Goal: Use online tool/utility

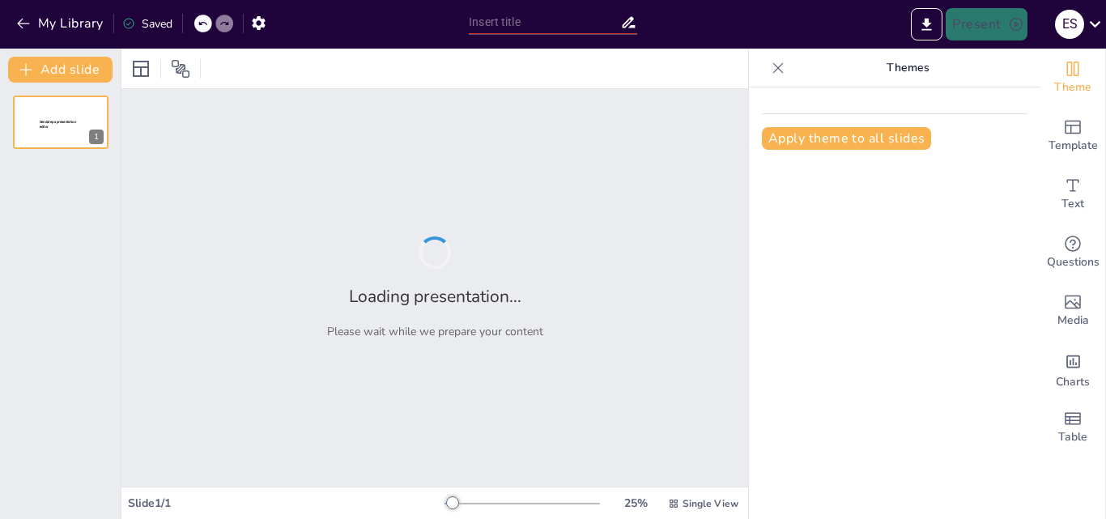
type input "Liderazgo Transformacional: Clave para la Recuperación Económica en 'Tecno Solu…"
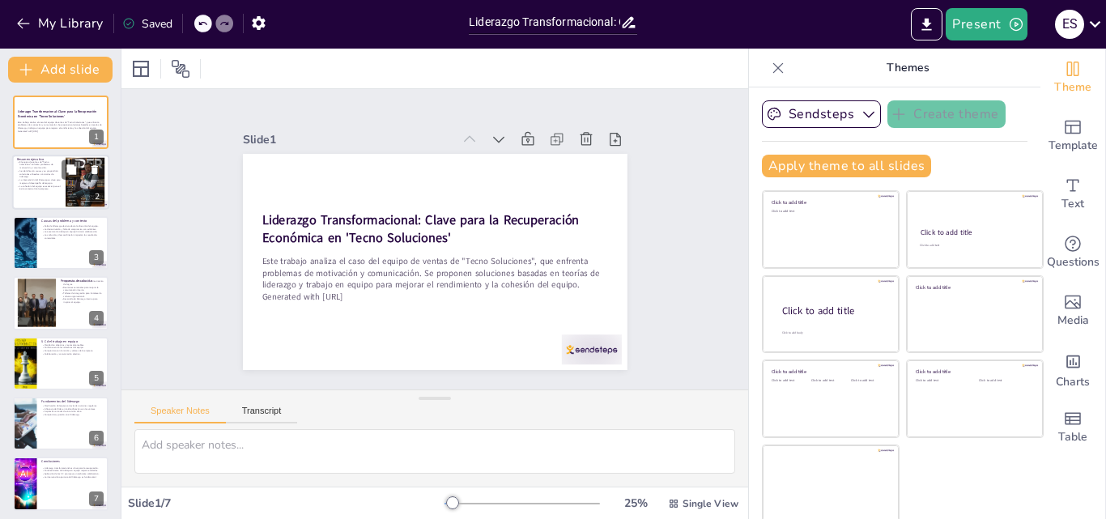
click at [46, 179] on p "La intervención del liderazgo es clave para mejorar el desempeño del equipo." at bounding box center [39, 182] width 44 height 6
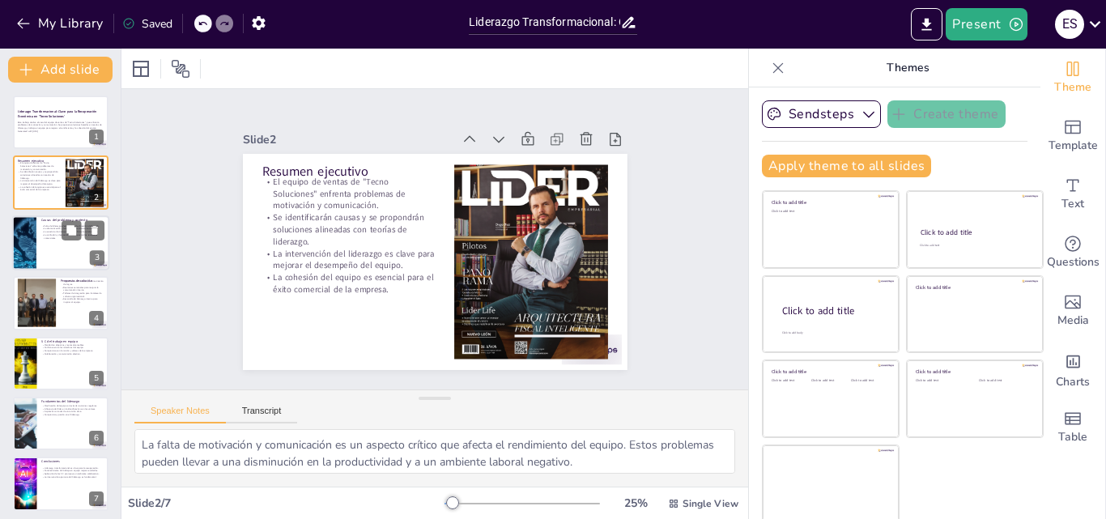
click at [40, 257] on div at bounding box center [60, 242] width 97 height 55
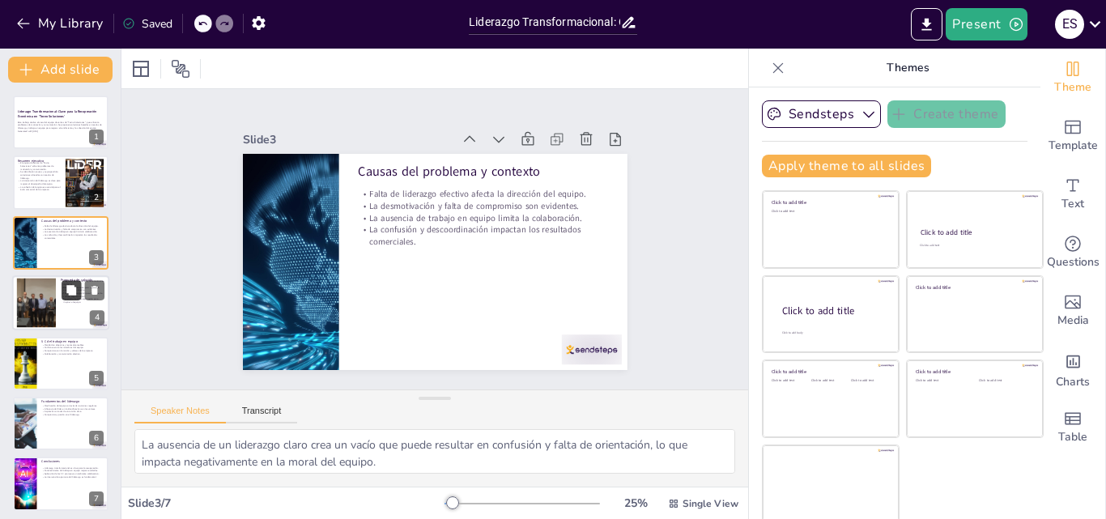
click at [66, 285] on icon at bounding box center [71, 290] width 11 height 11
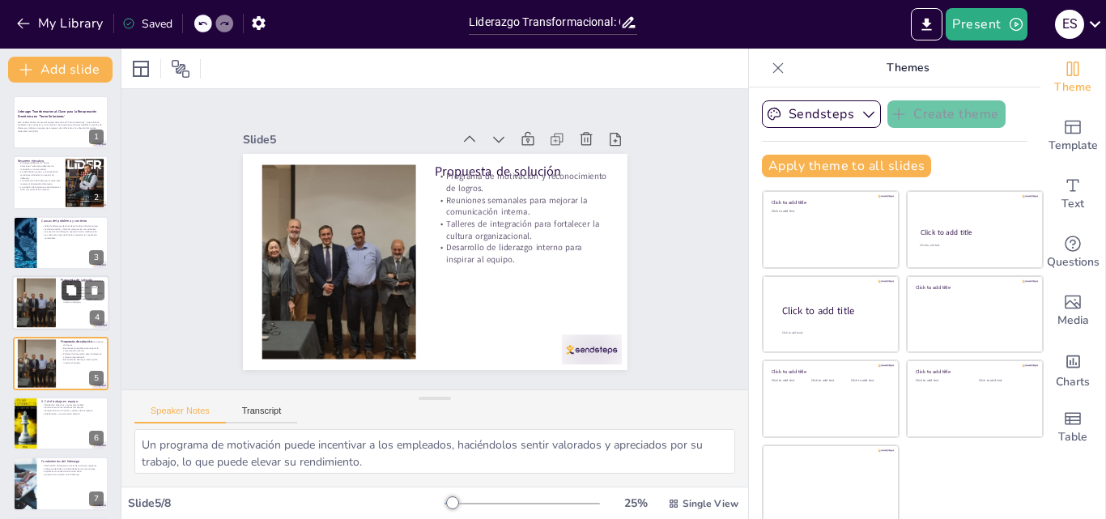
scroll to position [62, 0]
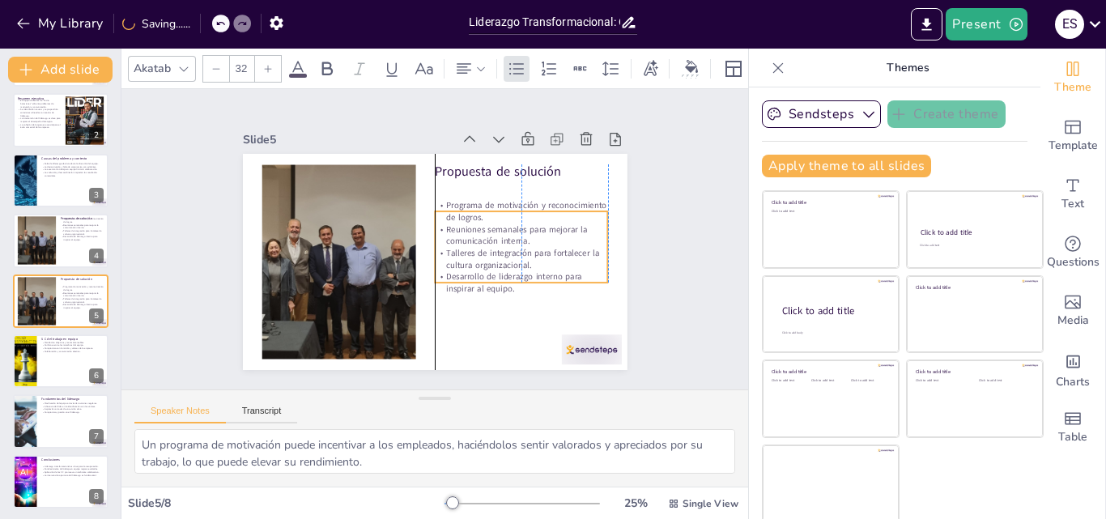
drag, startPoint x: 448, startPoint y: 227, endPoint x: 444, endPoint y: 257, distance: 30.2
click at [444, 257] on p "Talleres de integración para fortalecer la cultura organizacional." at bounding box center [511, 285] width 172 height 76
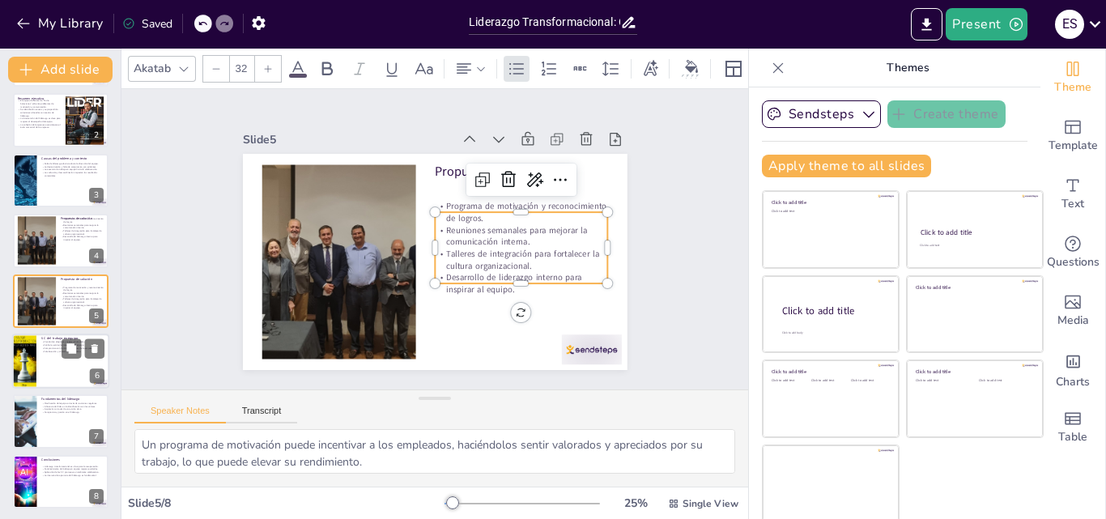
click at [40, 356] on div at bounding box center [60, 361] width 97 height 55
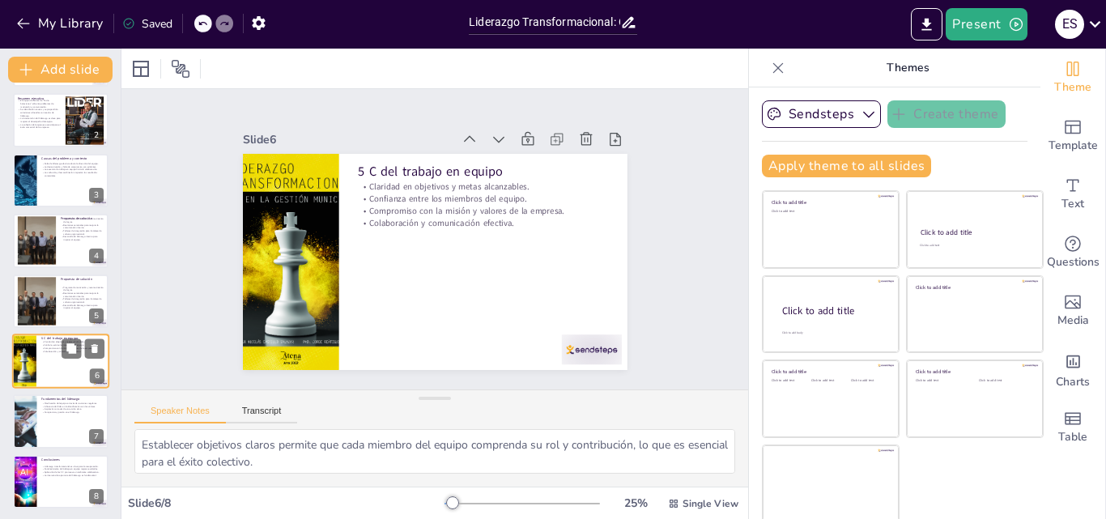
scroll to position [65, 0]
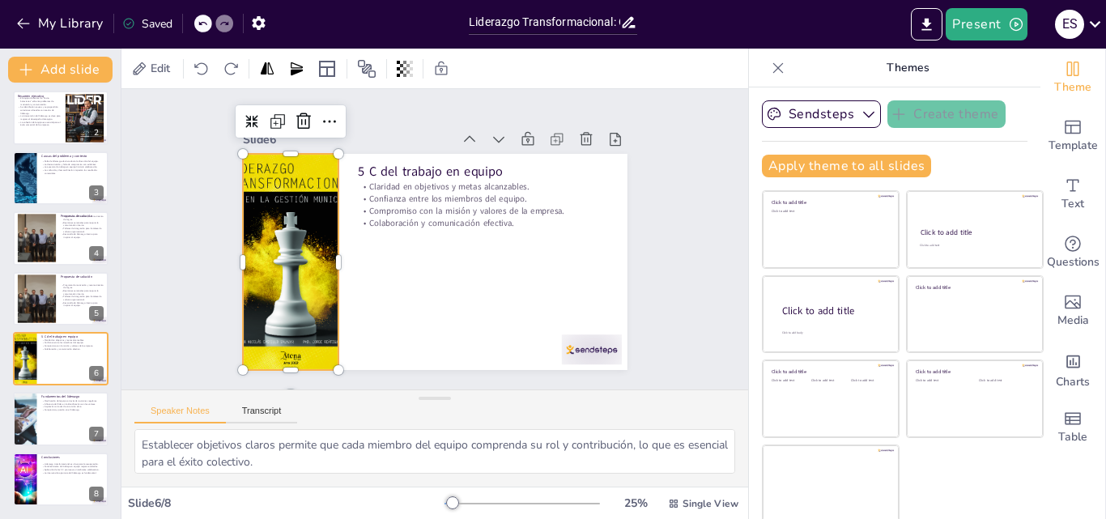
click at [288, 225] on div at bounding box center [290, 216] width 210 height 252
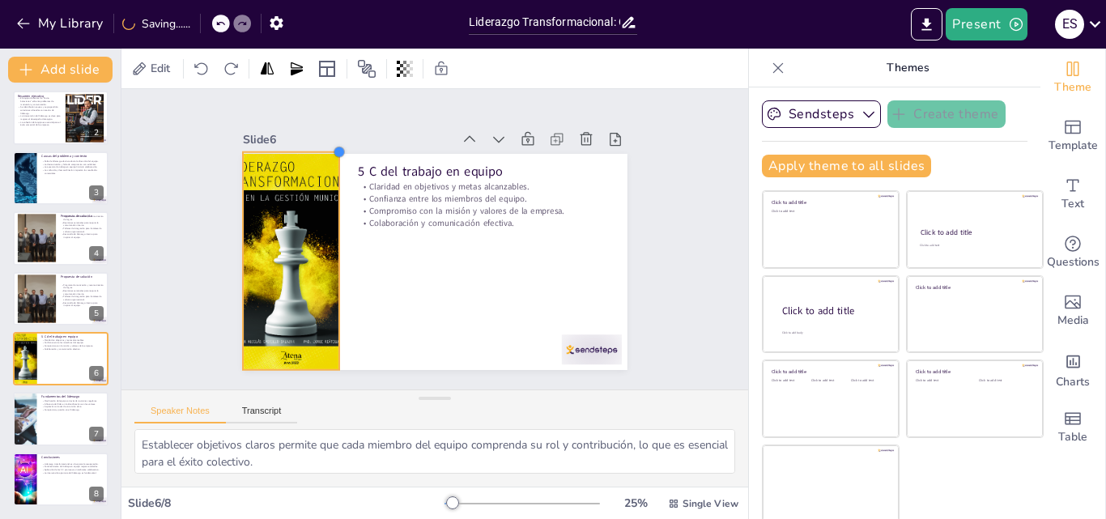
drag, startPoint x: 321, startPoint y: 149, endPoint x: 322, endPoint y: 168, distance: 19.4
click at [322, 168] on div "5 C del trabajo en equipo Claridad en objetivos y metas alcanzables. Confianza …" at bounding box center [435, 262] width 385 height 216
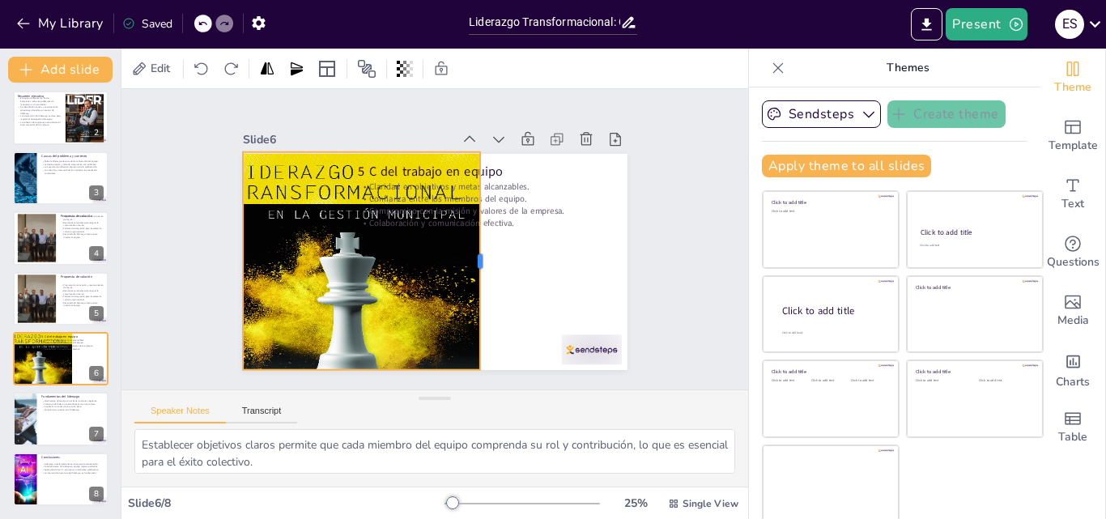
drag, startPoint x: 321, startPoint y: 253, endPoint x: 465, endPoint y: 313, distance: 155.3
click at [465, 313] on div at bounding box center [473, 280] width 100 height 205
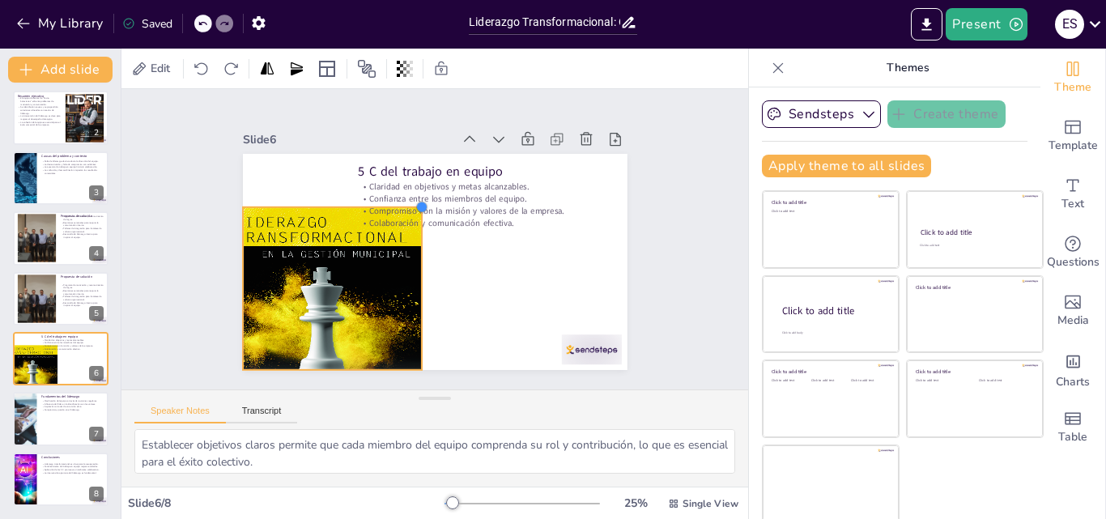
drag, startPoint x: 464, startPoint y: 145, endPoint x: 392, endPoint y: 219, distance: 103.6
click at [392, 219] on div "5 C del trabajo en equipo Claridad en objetivos y metas alcanzables. Confianza …" at bounding box center [425, 260] width 439 height 354
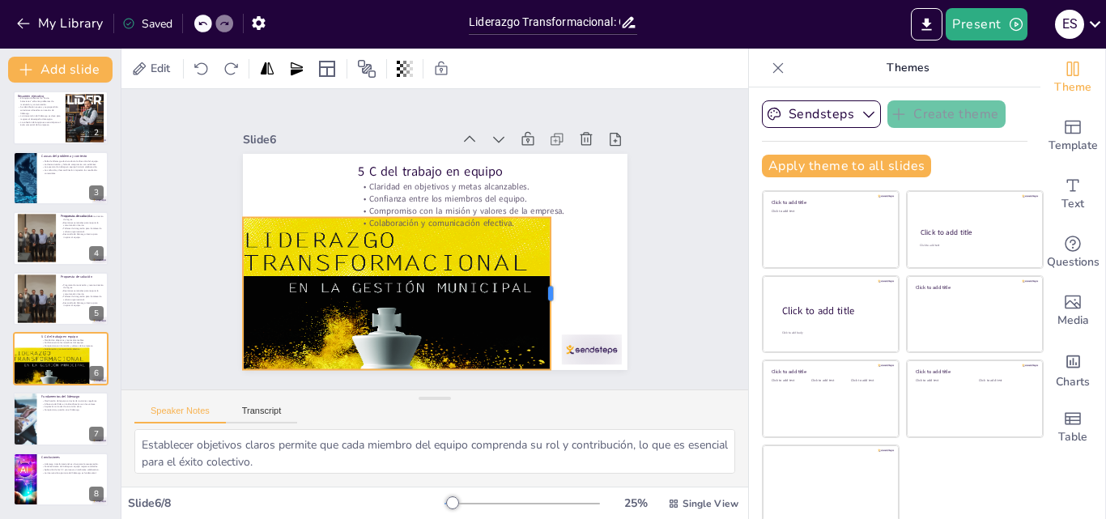
drag, startPoint x: 393, startPoint y: 291, endPoint x: 533, endPoint y: 376, distance: 163.8
click at [533, 376] on div "Slide 1 Liderazgo Transformacional: Clave para la Recuperación Económica en 'Te…" at bounding box center [434, 239] width 666 height 643
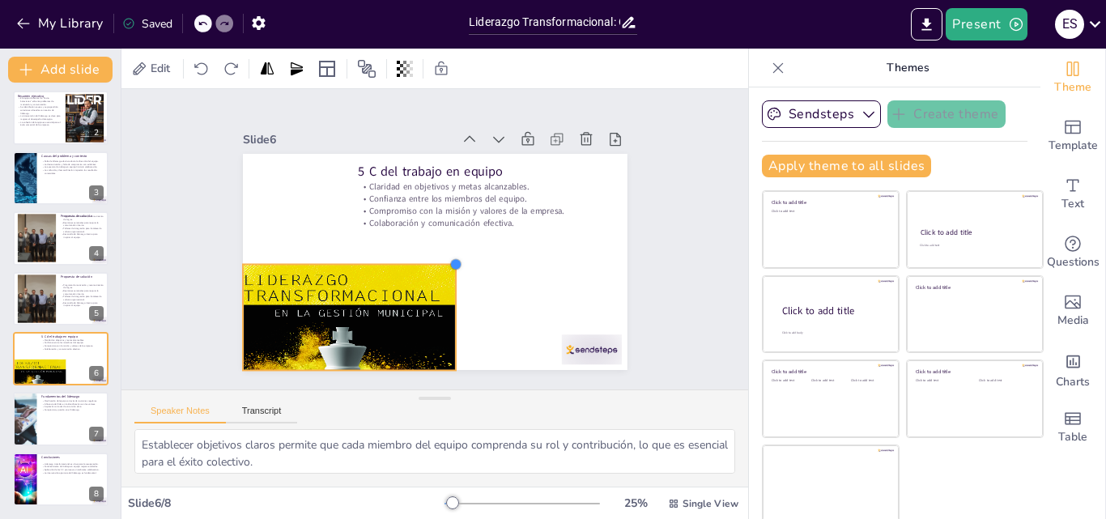
drag, startPoint x: 531, startPoint y: 212, endPoint x: 435, endPoint y: 263, distance: 109.0
click at [435, 263] on div at bounding box center [437, 272] width 18 height 18
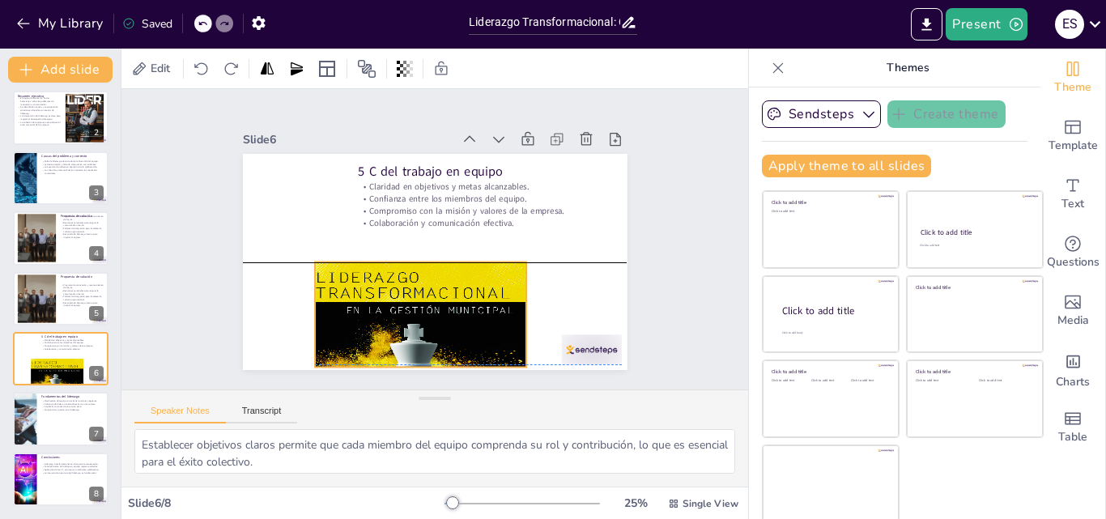
drag, startPoint x: 371, startPoint y: 295, endPoint x: 443, endPoint y: 287, distance: 72.5
click at [441, 287] on div at bounding box center [297, 262] width 288 height 285
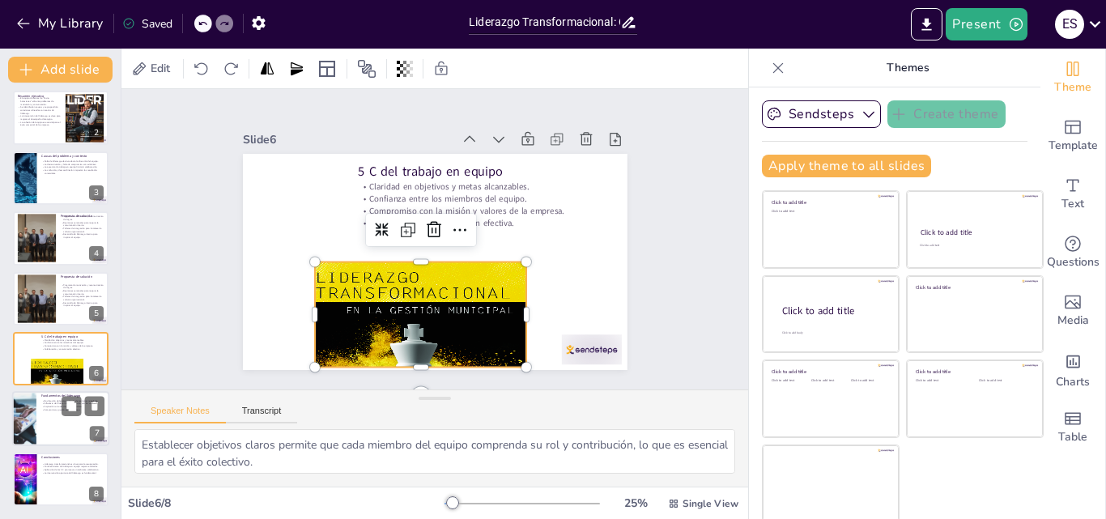
click at [50, 415] on div at bounding box center [60, 419] width 97 height 55
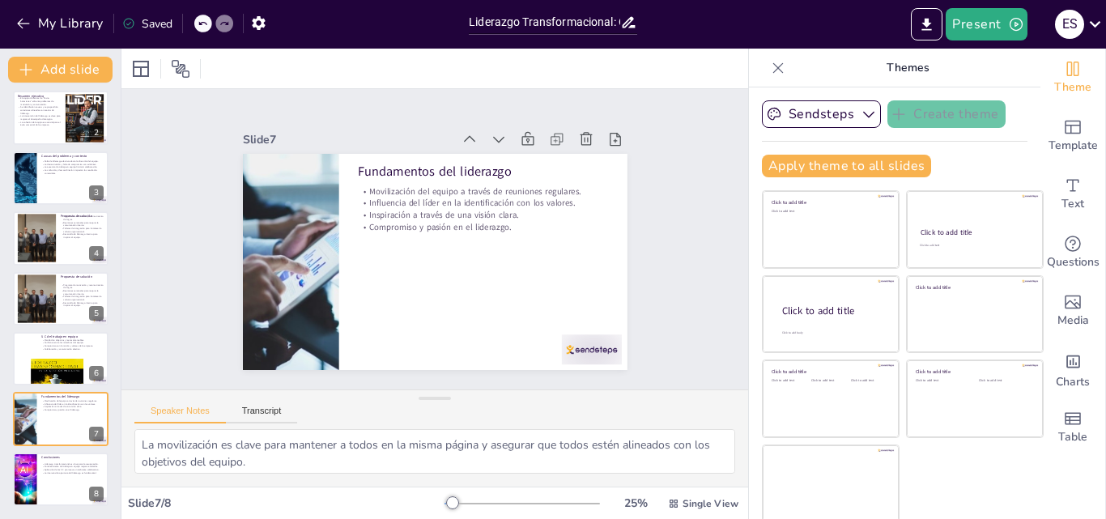
scroll to position [3, 0]
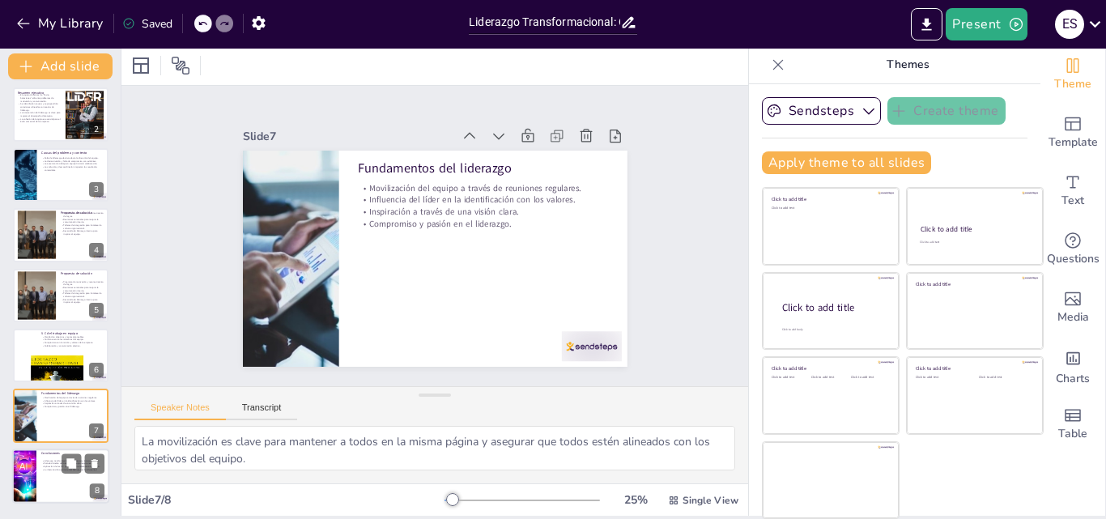
click at [59, 464] on p "Fortalecimiento del trabajo en equipo mejora resultados." at bounding box center [72, 462] width 63 height 3
type textarea "La importancia de un liderazgo transformacional radica en su capacidad para ins…"
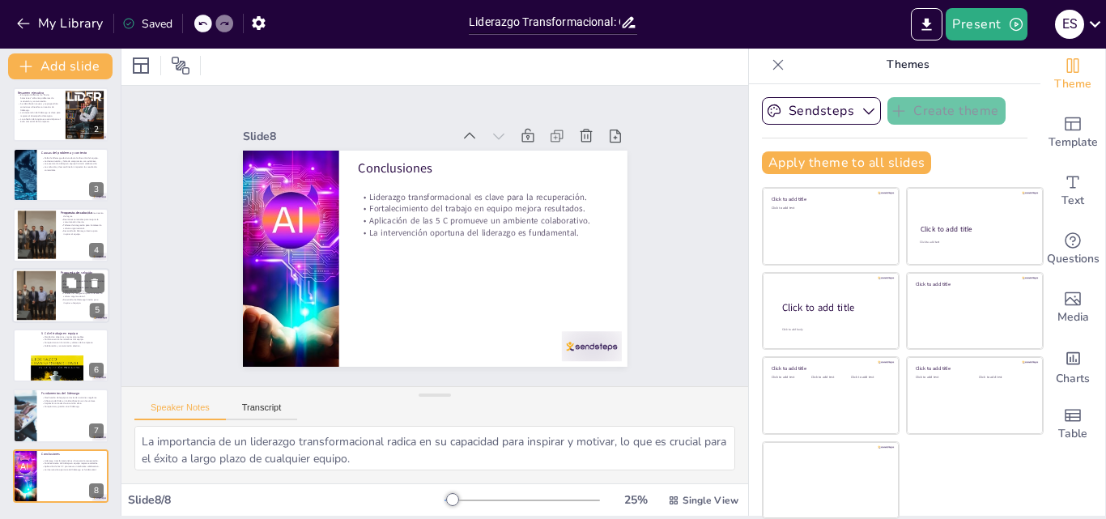
scroll to position [0, 0]
